Goal: Task Accomplishment & Management: Manage account settings

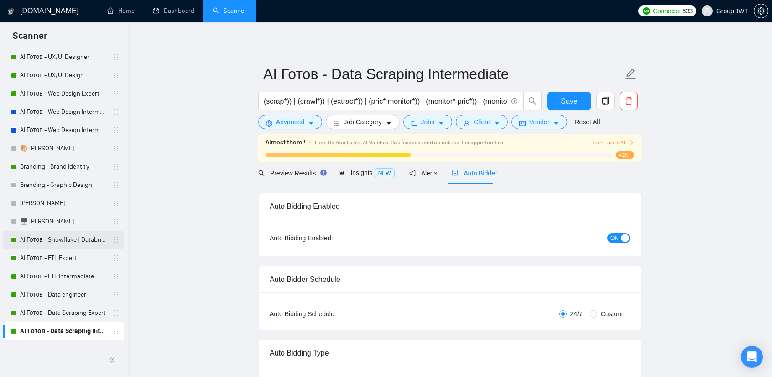
scroll to position [183, 0]
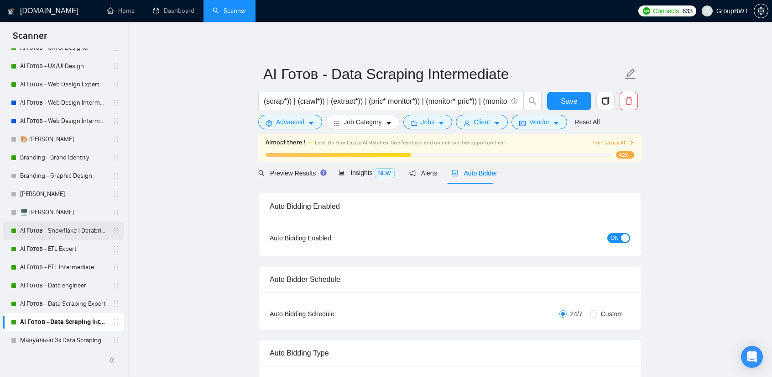
click at [64, 235] on link "AI Готов - Snowflake | Databricks" at bounding box center [63, 230] width 87 height 18
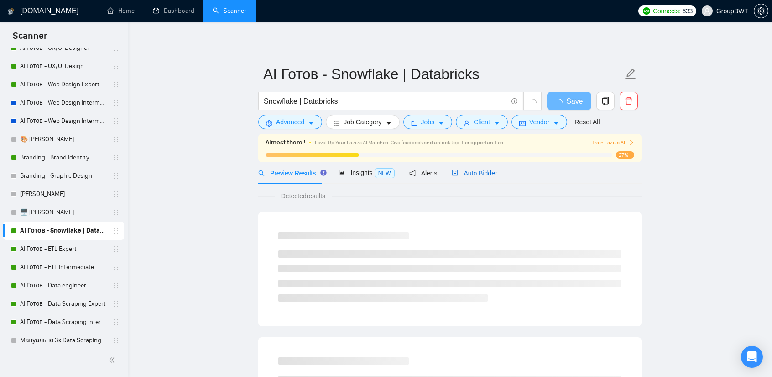
click at [484, 173] on span "Auto Bidder" at bounding box center [474, 172] width 45 height 7
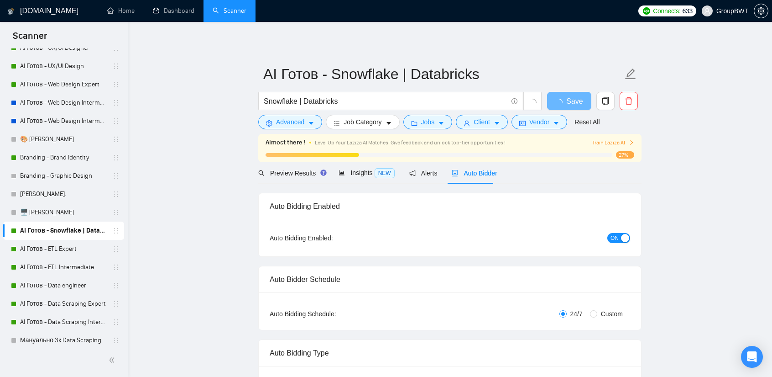
click at [616, 237] on span "ON" at bounding box center [615, 238] width 8 height 10
click at [569, 97] on span "Save" at bounding box center [569, 100] width 16 height 11
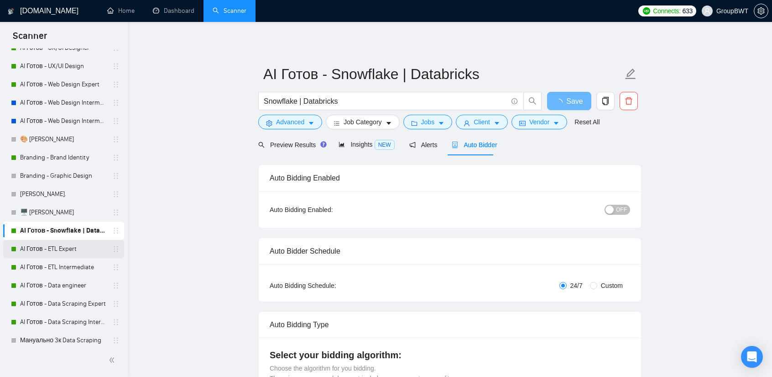
click at [69, 246] on link "AI Готов - ETL Expert" at bounding box center [63, 249] width 87 height 18
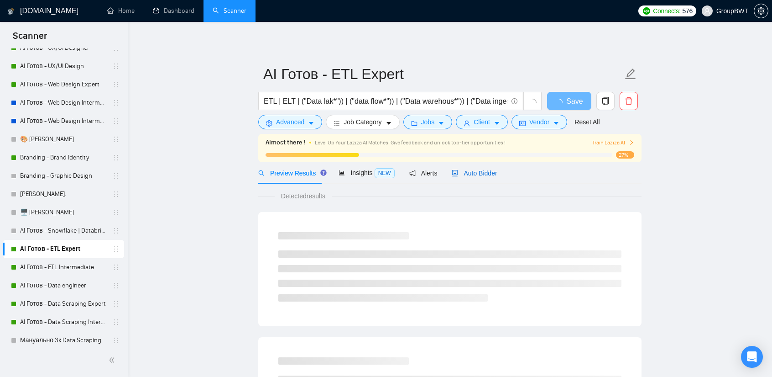
click at [479, 177] on div "Auto Bidder" at bounding box center [474, 173] width 45 height 10
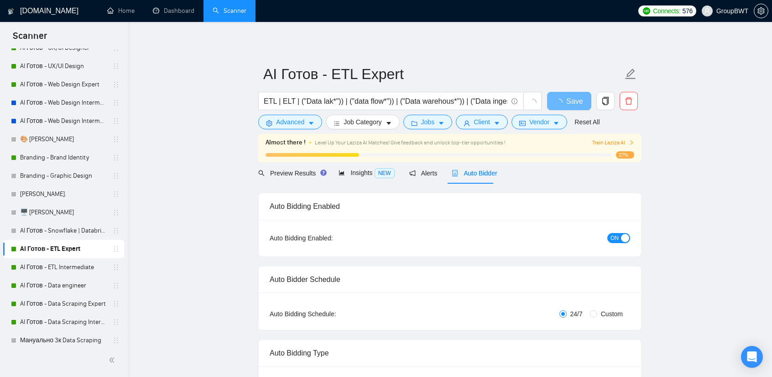
click at [625, 241] on div "button" at bounding box center [625, 238] width 8 height 8
click at [568, 101] on span "Save" at bounding box center [569, 100] width 16 height 11
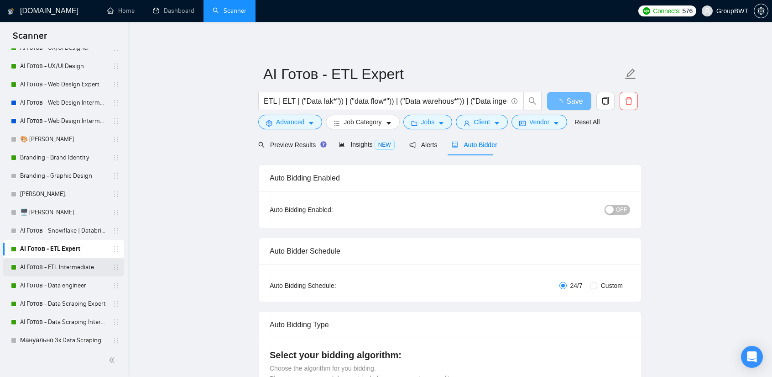
click at [68, 268] on link "AI Готов - ETL Intermediate" at bounding box center [63, 267] width 87 height 18
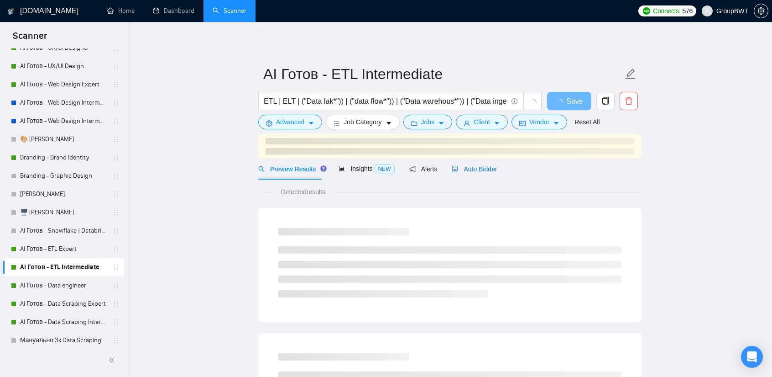
click at [484, 168] on span "Auto Bidder" at bounding box center [474, 168] width 45 height 7
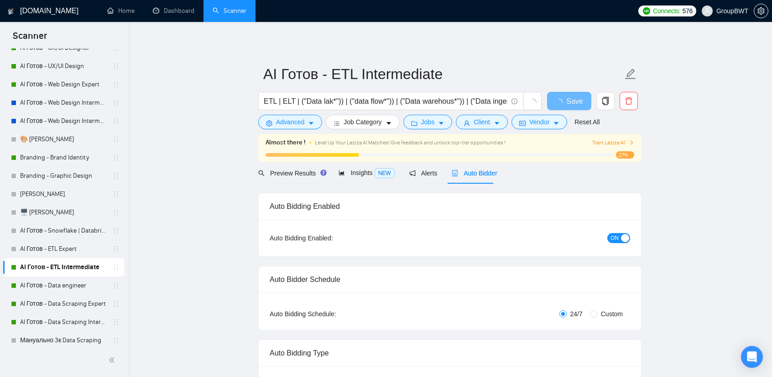
click at [617, 237] on span "ON" at bounding box center [615, 238] width 8 height 10
click at [577, 99] on button "Save" at bounding box center [569, 101] width 44 height 18
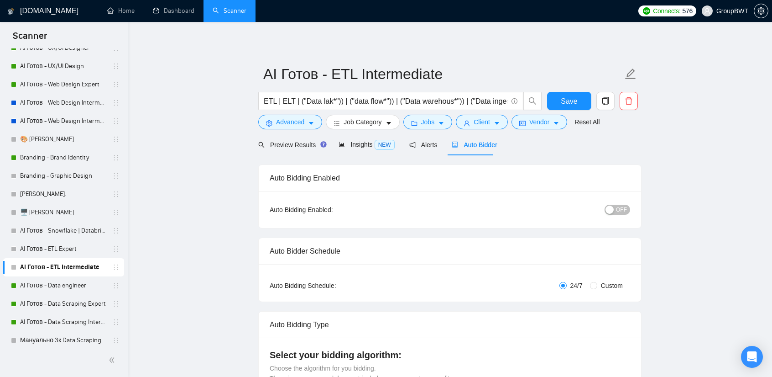
drag, startPoint x: 51, startPoint y: 283, endPoint x: 152, endPoint y: 299, distance: 102.6
click at [51, 283] on link "AI Готов - Data engineer" at bounding box center [63, 285] width 87 height 18
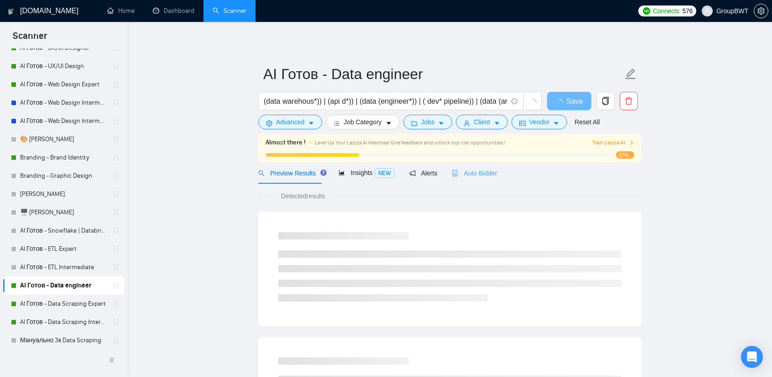
click at [485, 183] on div "Auto Bidder" at bounding box center [474, 172] width 45 height 21
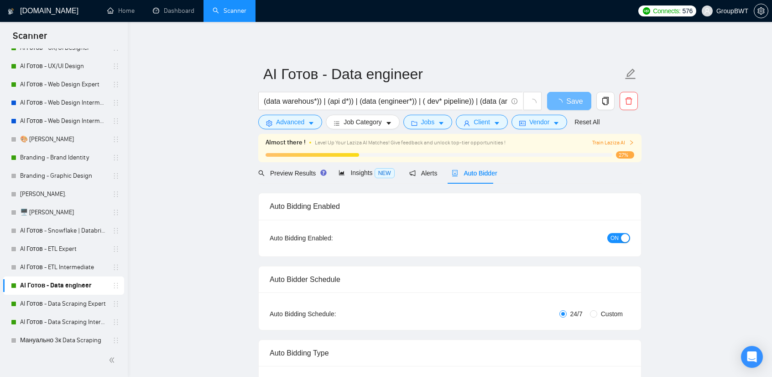
click at [623, 238] on div "button" at bounding box center [625, 238] width 8 height 8
click at [567, 101] on span "Save" at bounding box center [569, 100] width 16 height 11
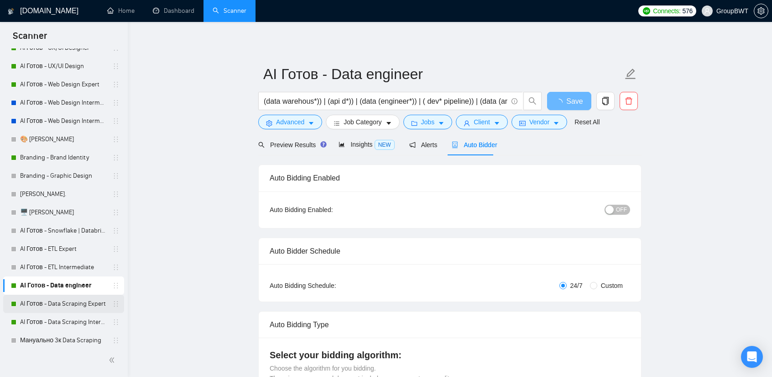
click at [62, 303] on link "AI Готов - Data Scraping Expert" at bounding box center [63, 303] width 87 height 18
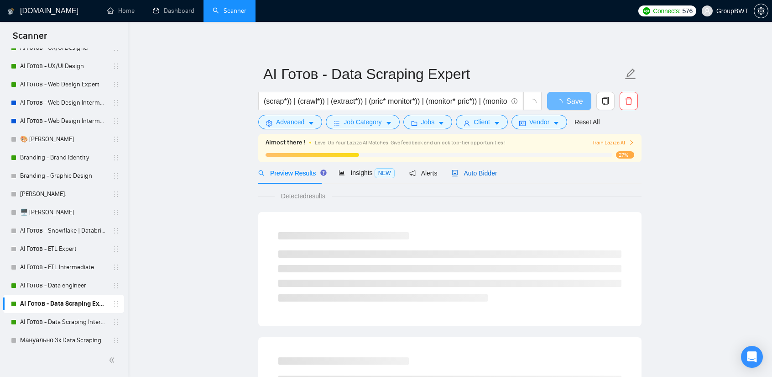
click at [471, 169] on span "Auto Bidder" at bounding box center [474, 172] width 45 height 7
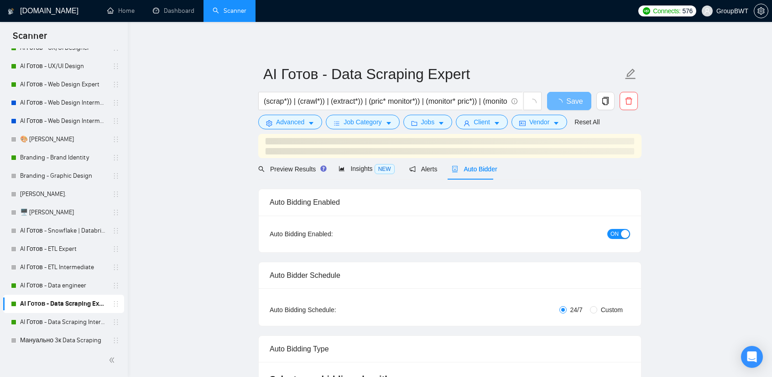
click at [621, 233] on button "ON" at bounding box center [618, 234] width 23 height 10
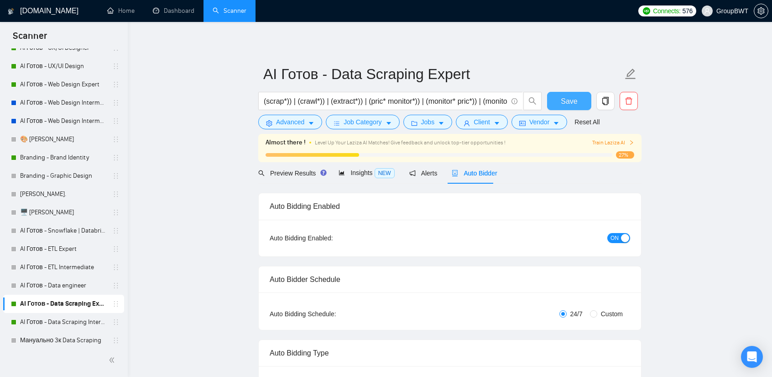
click at [566, 99] on span "Save" at bounding box center [569, 100] width 16 height 11
click at [62, 321] on link "AI Готов - Data Scraping Intermediate" at bounding box center [63, 322] width 87 height 18
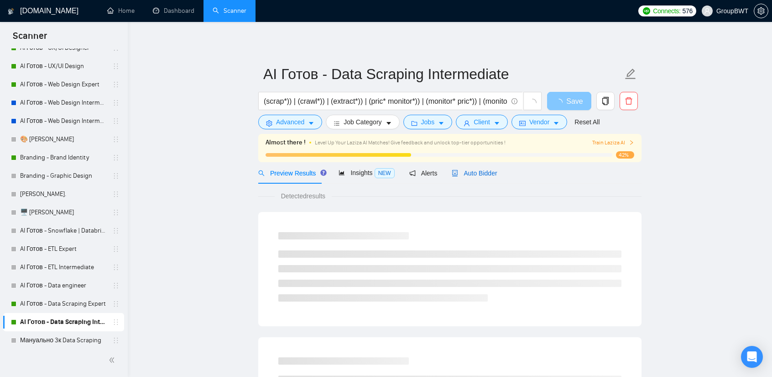
click at [452, 174] on icon "robot" at bounding box center [455, 173] width 6 height 6
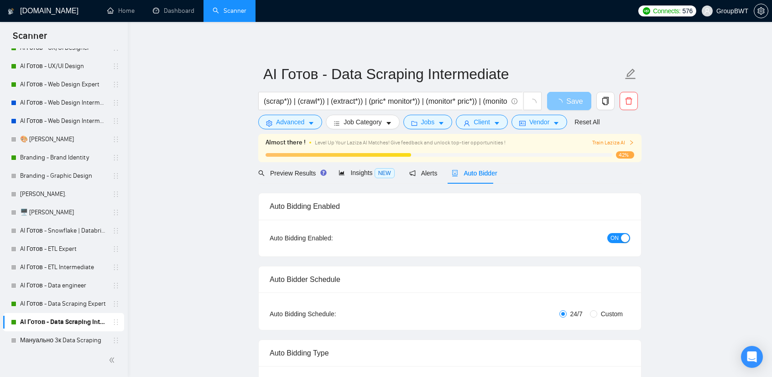
click at [615, 236] on span "ON" at bounding box center [615, 238] width 8 height 10
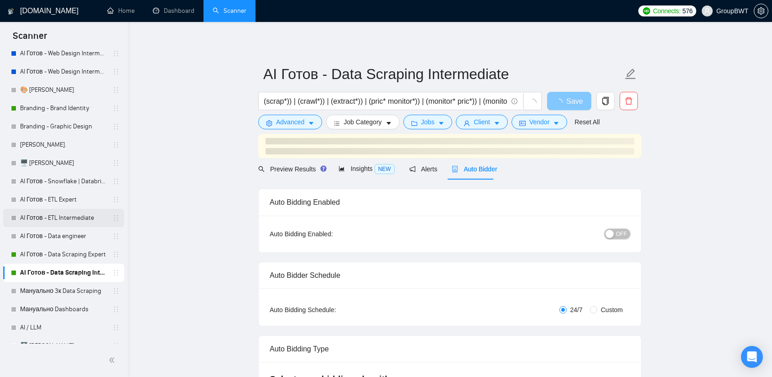
scroll to position [228, 0]
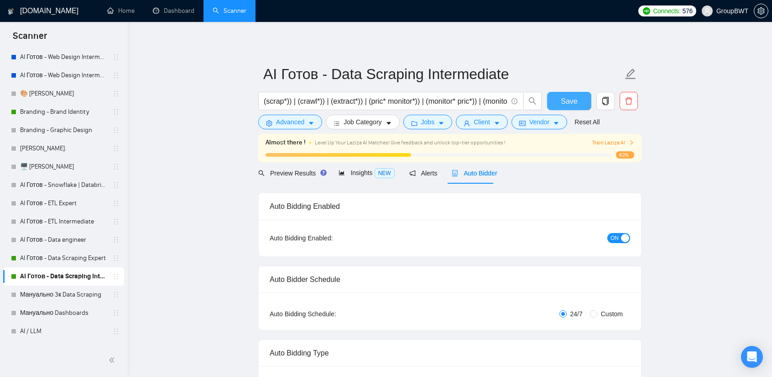
click at [577, 101] on button "Save" at bounding box center [569, 101] width 44 height 18
click at [598, 239] on div "ON" at bounding box center [570, 237] width 120 height 10
click at [615, 236] on span "ON" at bounding box center [615, 238] width 8 height 10
click at [578, 102] on button "Save" at bounding box center [569, 101] width 44 height 18
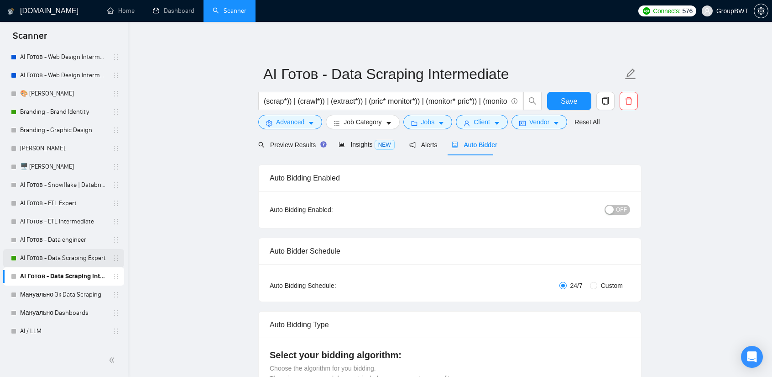
click at [85, 252] on link "AI Готов - Data Scraping Expert" at bounding box center [63, 258] width 87 height 18
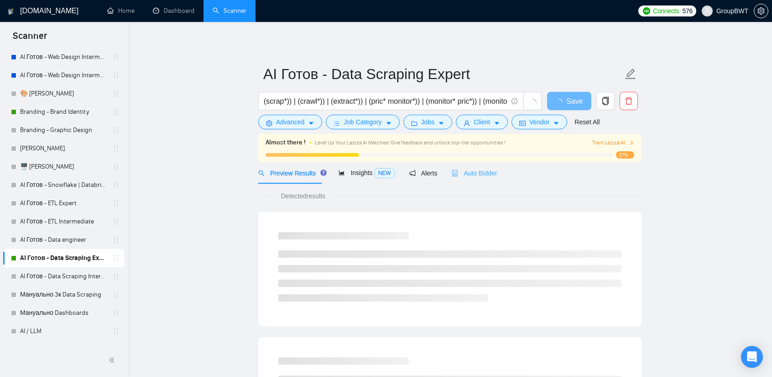
click at [462, 178] on div "Auto Bidder" at bounding box center [474, 172] width 45 height 21
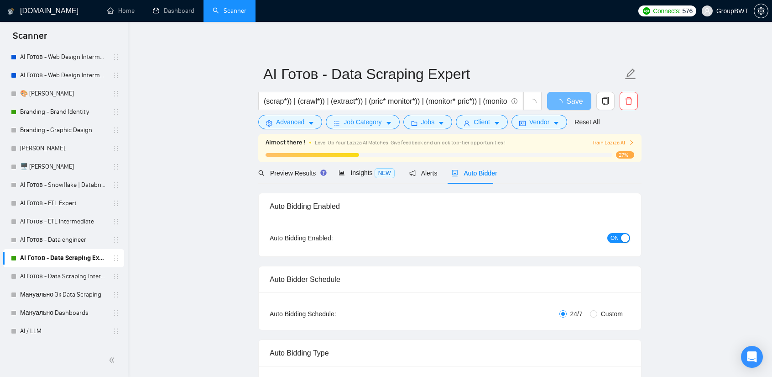
click at [627, 239] on div "button" at bounding box center [625, 238] width 8 height 8
click at [566, 99] on span "Save" at bounding box center [569, 100] width 16 height 11
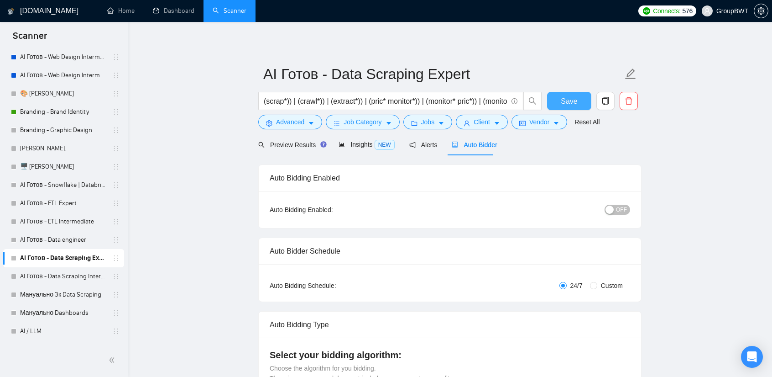
click at [563, 104] on span "Save" at bounding box center [569, 100] width 16 height 11
